Goal: Task Accomplishment & Management: Use online tool/utility

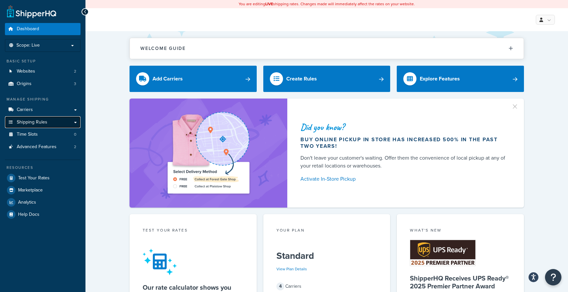
click at [52, 121] on link "Shipping Rules" at bounding box center [43, 122] width 76 height 12
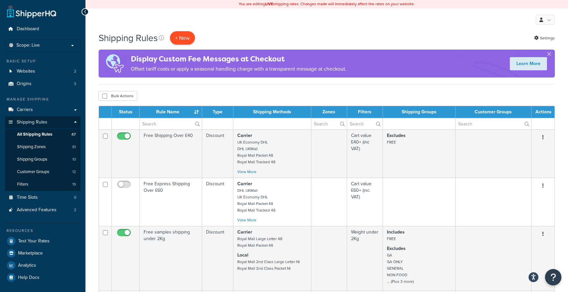
click at [183, 36] on p "+ New" at bounding box center [182, 37] width 25 height 13
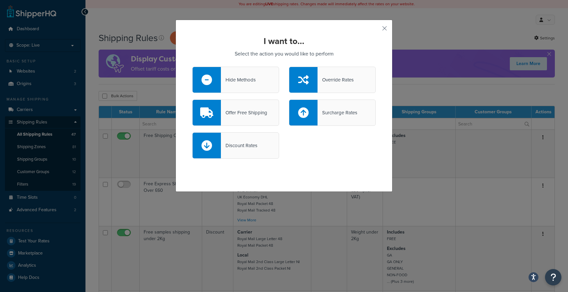
click at [259, 88] on div "Hide Methods" at bounding box center [235, 80] width 87 height 26
click at [0, 0] on input "Hide Methods" at bounding box center [0, 0] width 0 height 0
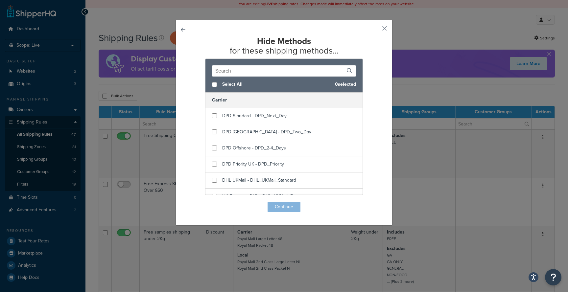
click at [257, 74] on input "text" at bounding box center [284, 70] width 144 height 11
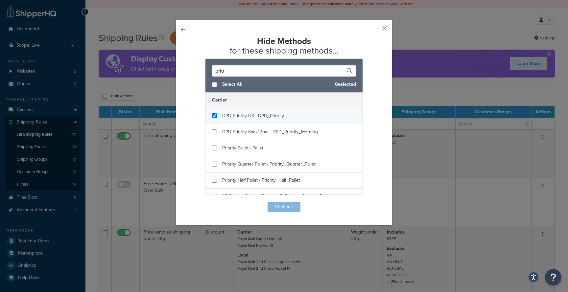
type input "prio"
click at [215, 117] on input "checkbox" at bounding box center [214, 115] width 5 height 5
checkbox input "true"
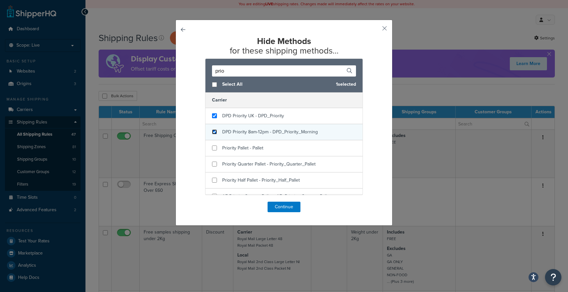
click at [212, 132] on input "checkbox" at bounding box center [214, 132] width 5 height 5
checkbox input "true"
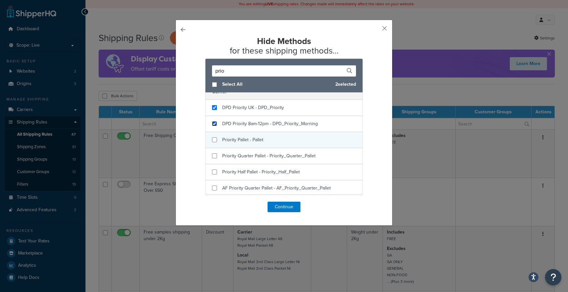
scroll to position [11, 0]
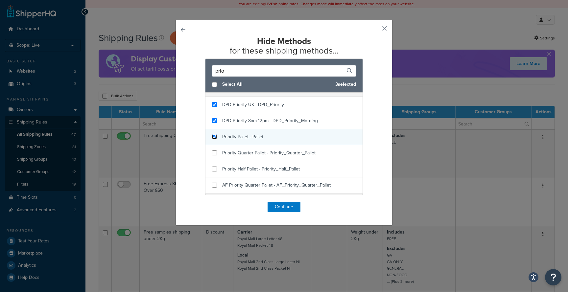
click at [216, 138] on input "checkbox" at bounding box center [214, 136] width 5 height 5
checkbox input "true"
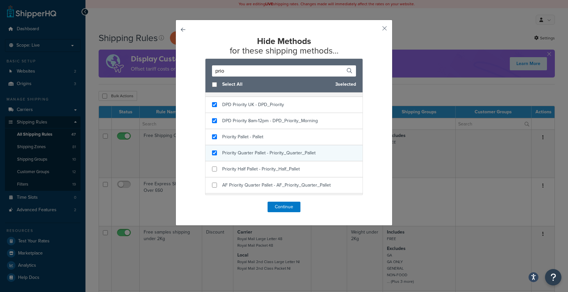
checkbox input "true"
click at [215, 150] on div "Priority Quarter Pallet - Priority_Quarter_Pallet" at bounding box center [283, 153] width 157 height 16
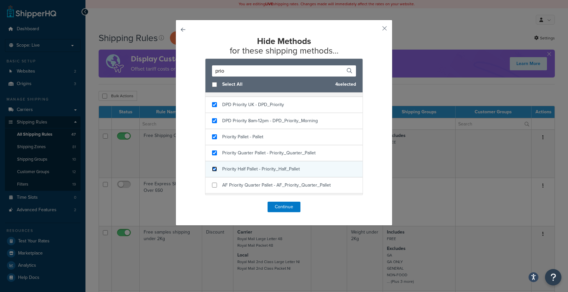
click at [216, 168] on input "checkbox" at bounding box center [214, 169] width 5 height 5
checkbox input "true"
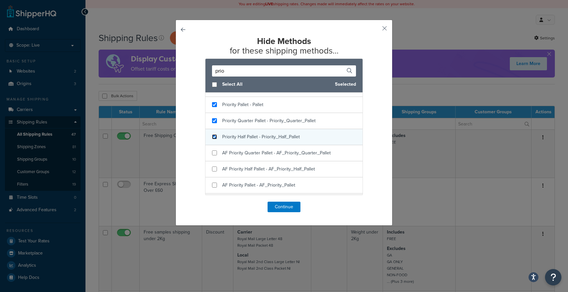
scroll to position [56, 0]
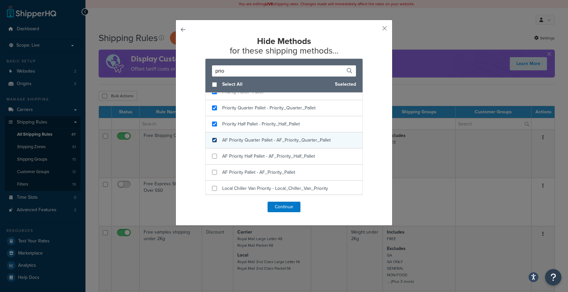
click at [214, 142] on input "checkbox" at bounding box center [214, 140] width 5 height 5
checkbox input "true"
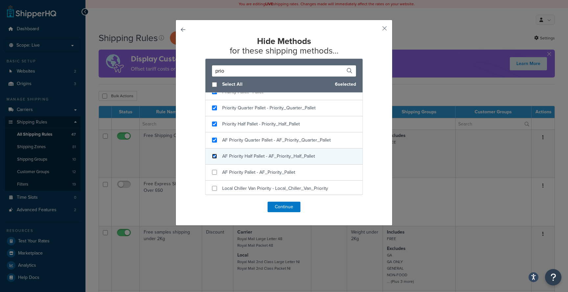
click at [214, 155] on input "checkbox" at bounding box center [214, 156] width 5 height 5
checkbox input "true"
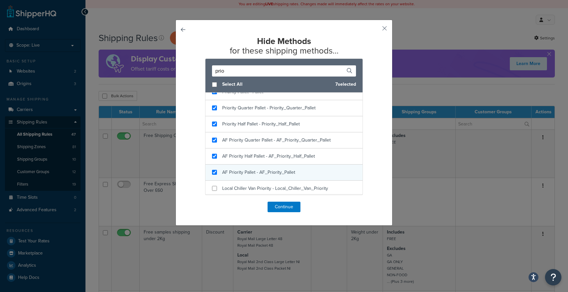
checkbox input "true"
click at [215, 176] on div "AF Priority Pallet - AF_Priority_Pallet" at bounding box center [283, 173] width 157 height 16
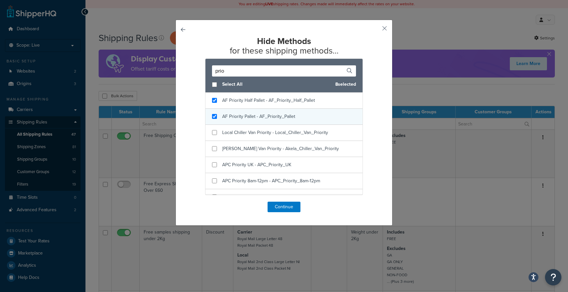
scroll to position [122, 0]
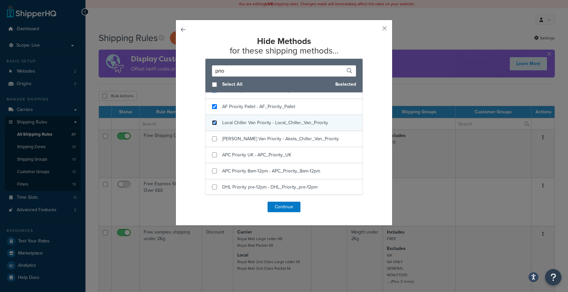
click at [215, 122] on input "checkbox" at bounding box center [214, 122] width 5 height 5
checkbox input "true"
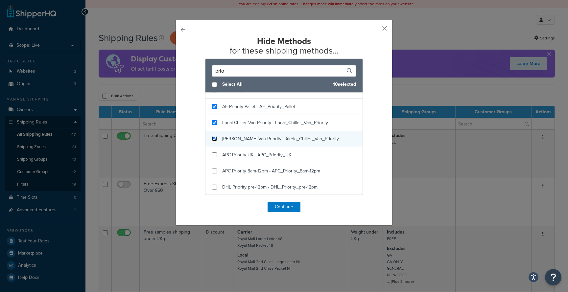
click at [215, 137] on input "checkbox" at bounding box center [214, 138] width 5 height 5
checkbox input "true"
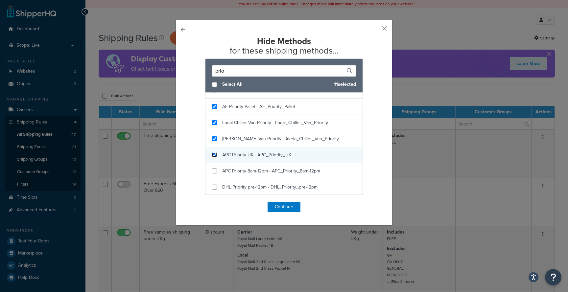
click at [215, 157] on input "checkbox" at bounding box center [214, 155] width 5 height 5
checkbox input "true"
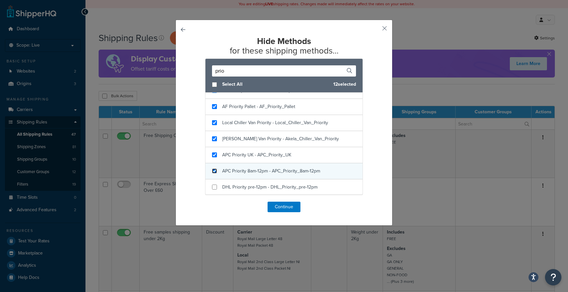
click at [216, 173] on input "checkbox" at bounding box center [214, 171] width 5 height 5
checkbox input "true"
click at [216, 85] on input "checkbox" at bounding box center [214, 84] width 5 height 5
checkbox input "true"
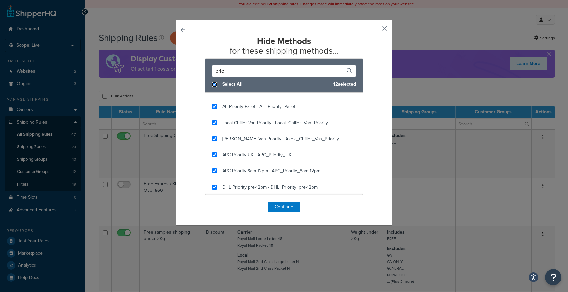
checkbox input "true"
drag, startPoint x: 233, startPoint y: 72, endPoint x: 211, endPoint y: 69, distance: 22.5
click at [211, 70] on div "prio" at bounding box center [283, 68] width 157 height 18
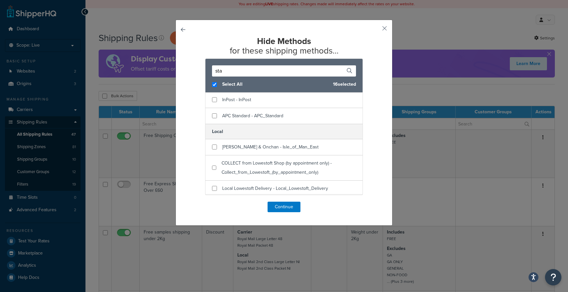
scroll to position [0, 0]
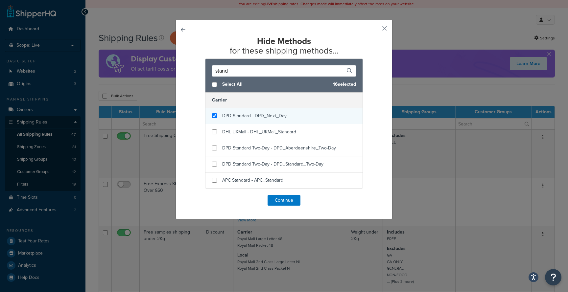
type input "stand"
checkbox input "false"
click at [213, 114] on input "checkbox" at bounding box center [214, 115] width 5 height 5
checkbox input "true"
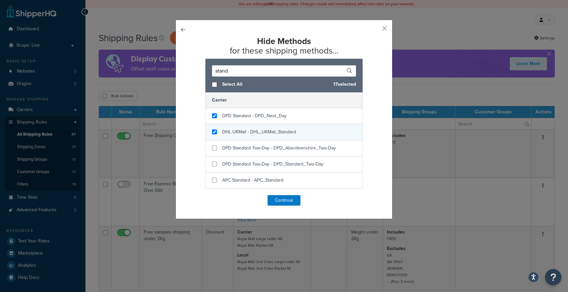
checkbox input "true"
click at [214, 135] on div "DHL UKMail - DHL_UKMail_Standard" at bounding box center [283, 132] width 157 height 16
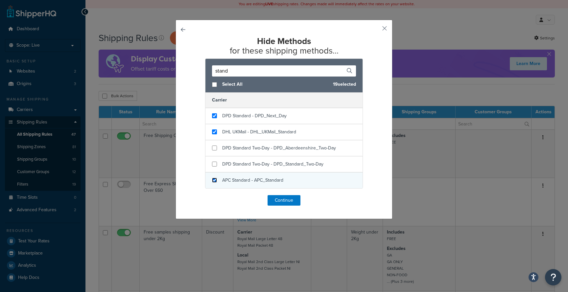
click at [214, 181] on input "checkbox" at bounding box center [214, 180] width 5 height 5
checkbox input "true"
click at [284, 202] on button "Continue" at bounding box center [284, 200] width 33 height 11
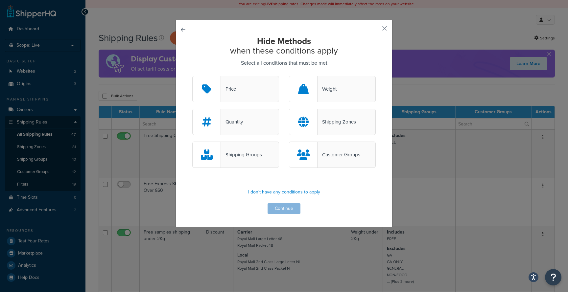
click at [326, 130] on div "Shipping Zones" at bounding box center [332, 122] width 87 height 26
click at [0, 0] on input "Shipping Zones" at bounding box center [0, 0] width 0 height 0
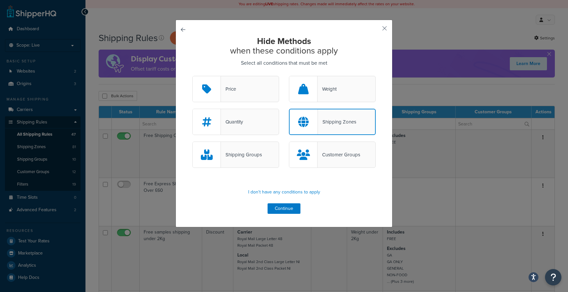
click at [258, 151] on div "Shipping Groups" at bounding box center [241, 154] width 41 height 9
click at [0, 0] on input "Shipping Groups" at bounding box center [0, 0] width 0 height 0
click at [318, 116] on div "Shipping Zones" at bounding box center [332, 122] width 87 height 26
click at [0, 0] on input "Shipping Zones" at bounding box center [0, 0] width 0 height 0
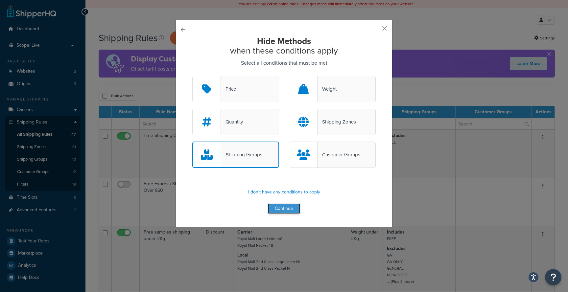
click at [287, 210] on button "Continue" at bounding box center [284, 208] width 33 height 11
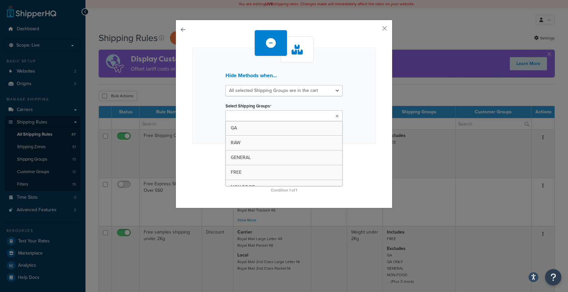
click at [271, 116] on input "Select Shipping Groups" at bounding box center [256, 116] width 58 height 7
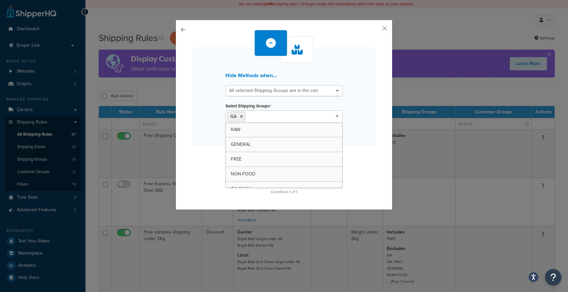
click at [336, 103] on div "Select Shipping Groups GA RAW GENERAL FREE NON-FOOD GA ONLY SPLIT NON-UK [PERSO…" at bounding box center [284, 112] width 117 height 22
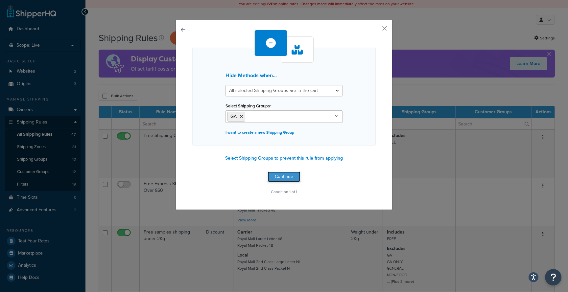
click at [281, 179] on button "Continue" at bounding box center [284, 177] width 33 height 11
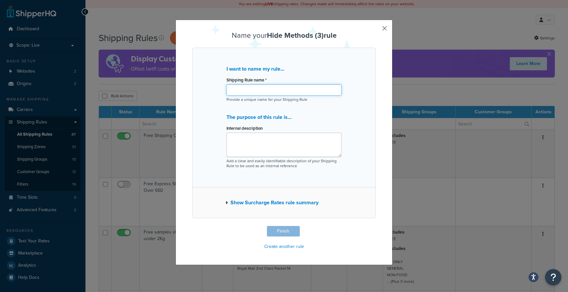
click at [264, 95] on input "Shipping Rule name *" at bounding box center [283, 89] width 115 height 11
type input "Hide Priority & Standard for GA Group"
click at [287, 231] on button "Finish" at bounding box center [283, 231] width 33 height 11
